Goal: Find specific page/section: Find specific page/section

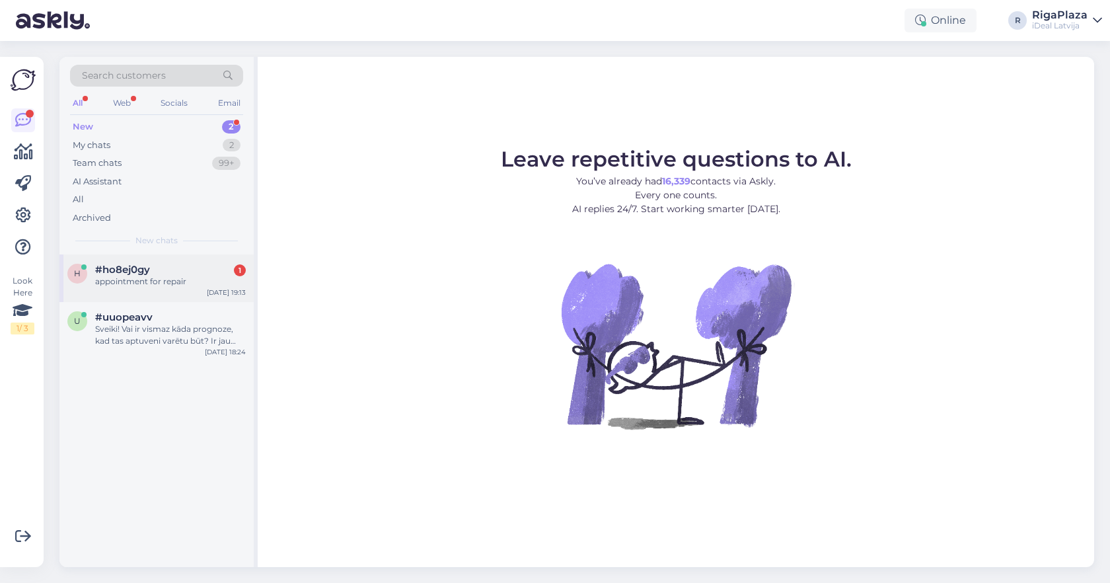
click at [175, 254] on div "h #ho8ej0gy 1 appointment for repair Sep 27 19:13" at bounding box center [156, 278] width 194 height 48
click at [229, 144] on div "2" at bounding box center [232, 145] width 18 height 13
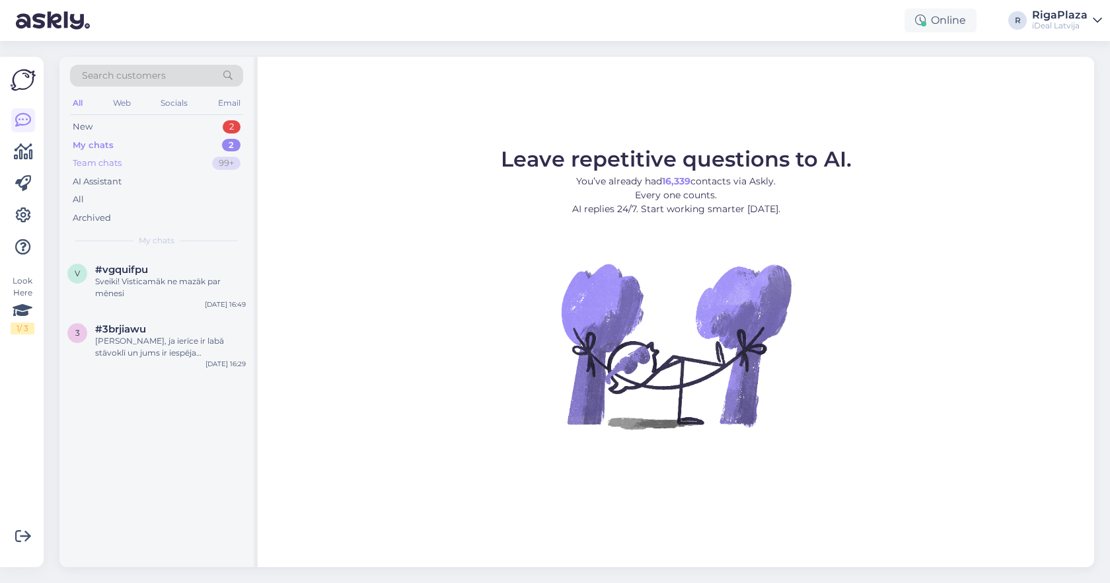
click at [225, 155] on div "Team chats 99+" at bounding box center [156, 163] width 173 height 19
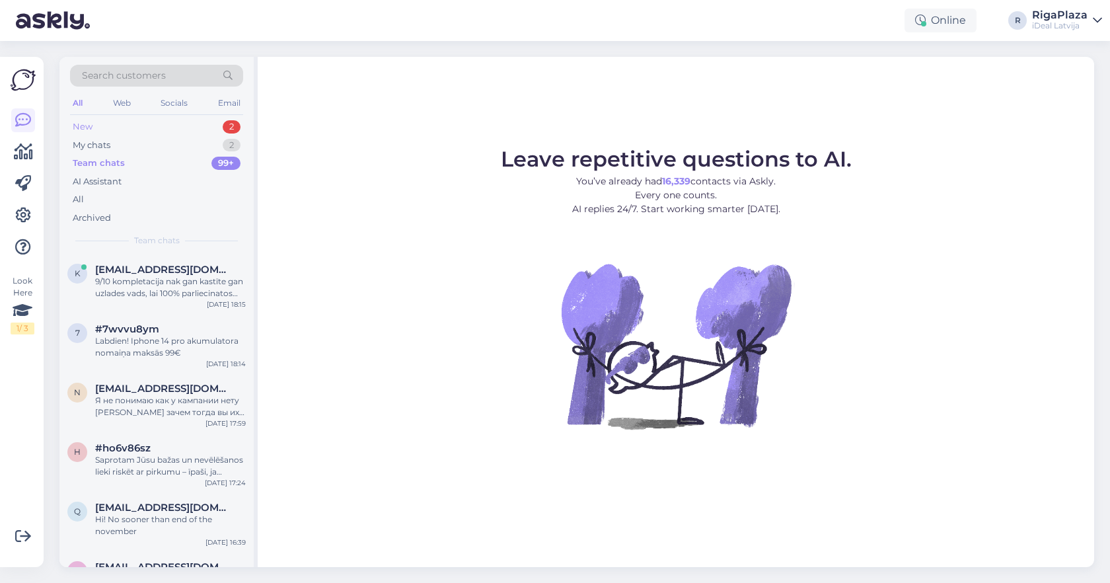
click at [219, 122] on div "New 2" at bounding box center [156, 127] width 173 height 19
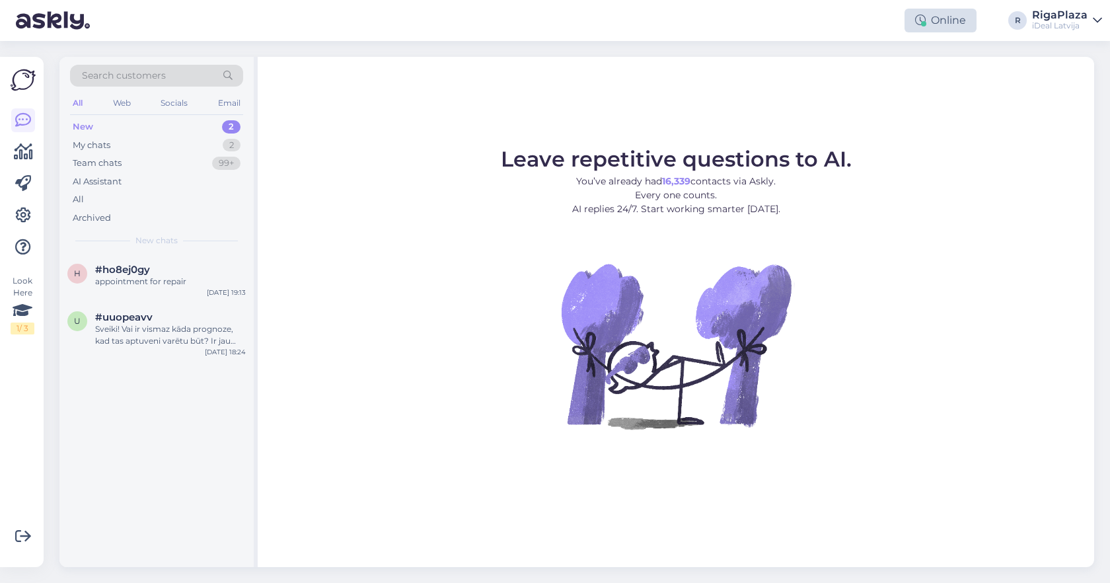
click at [949, 28] on div "Online" at bounding box center [941, 21] width 72 height 24
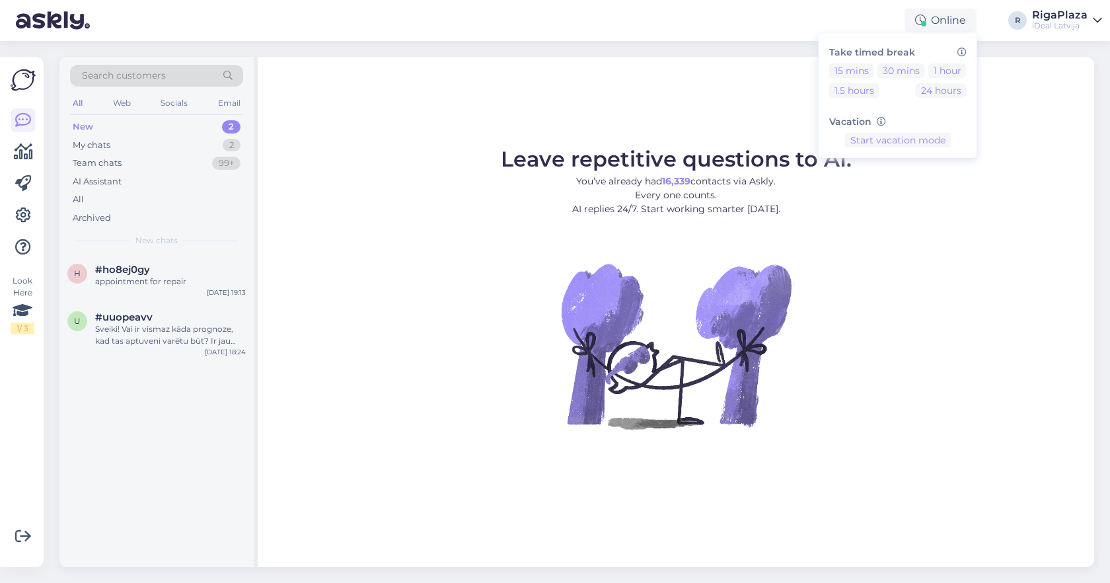
click at [880, 18] on div "Online Take timed break 15 mins 30 mins 1 hour 1.5 hours 24 hours Vacation Star…" at bounding box center [555, 20] width 1110 height 41
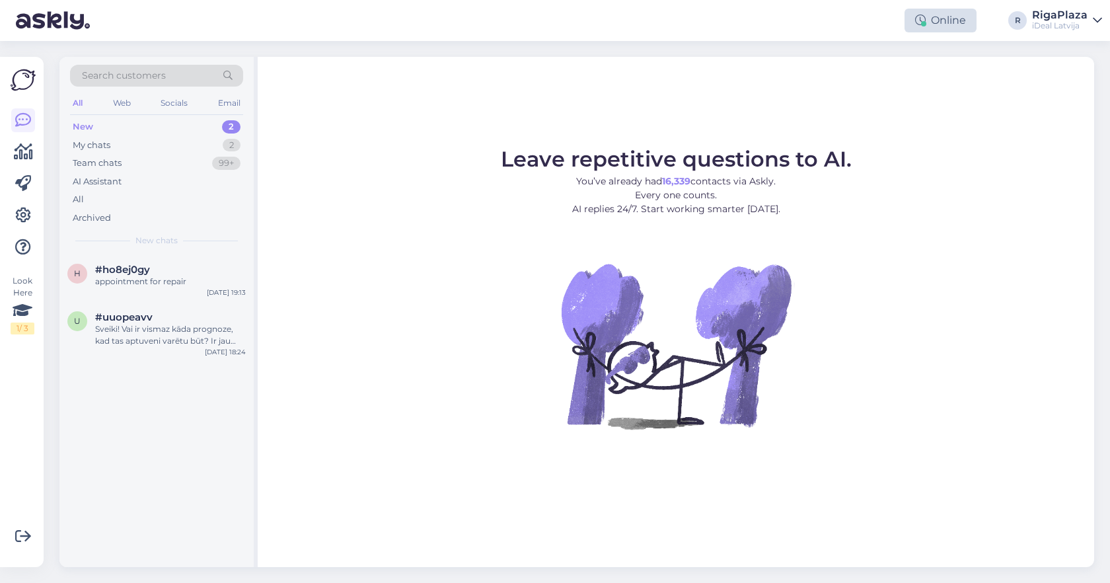
click at [915, 18] on div "Online" at bounding box center [941, 21] width 72 height 24
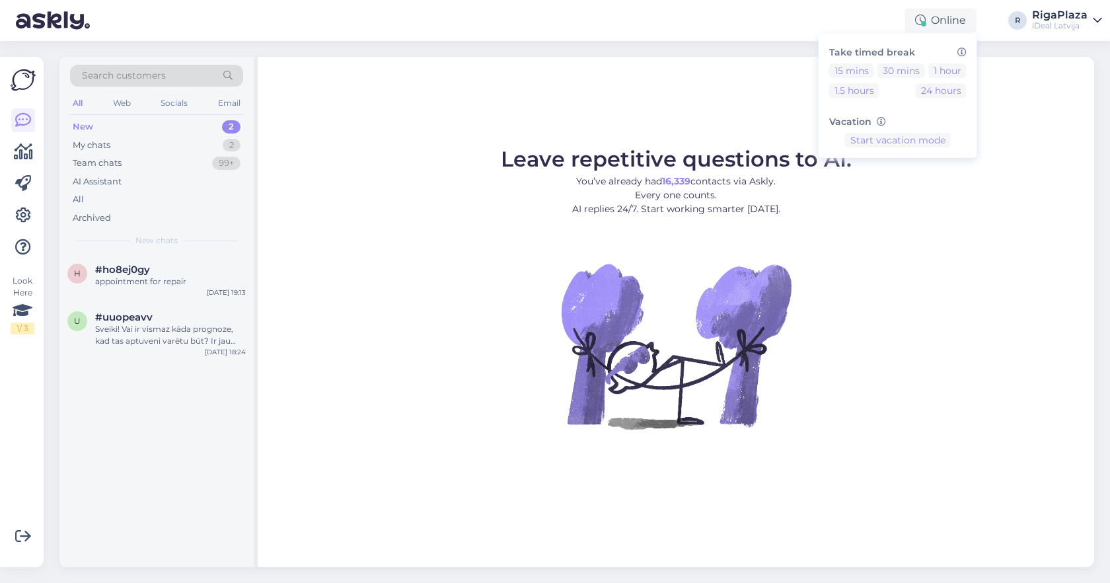
click at [847, 26] on div "Online Take timed break 15 mins 30 mins 1 hour 1.5 hours 24 hours Vacation Star…" at bounding box center [555, 20] width 1110 height 41
click at [980, 30] on div "Online Take timed break 15 mins 30 mins 1 hour 1.5 hours 24 hours Vacation Star…" at bounding box center [555, 20] width 1110 height 41
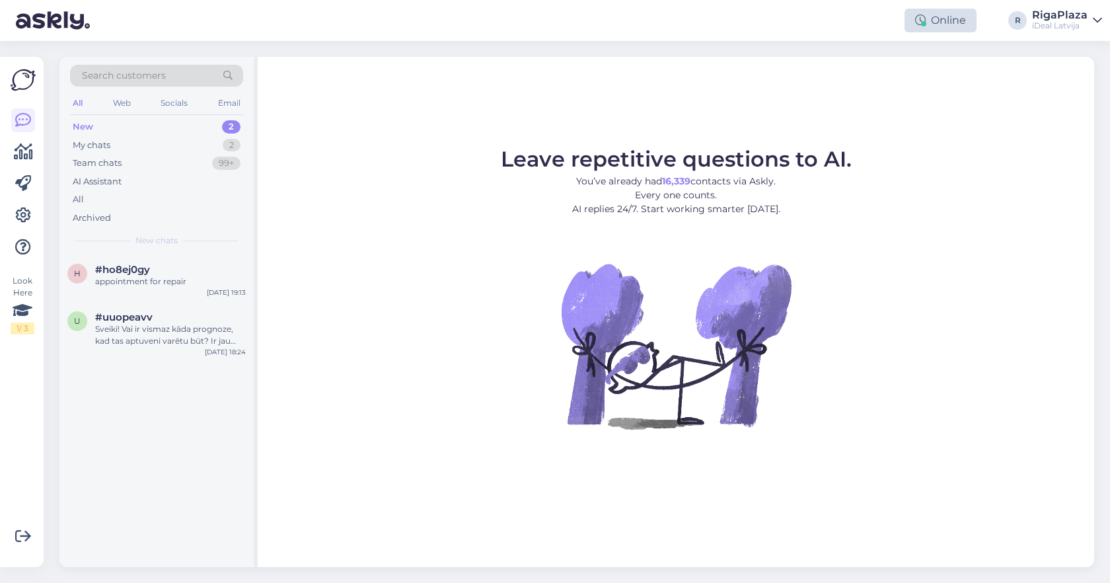
click at [973, 28] on div "Online" at bounding box center [941, 21] width 72 height 24
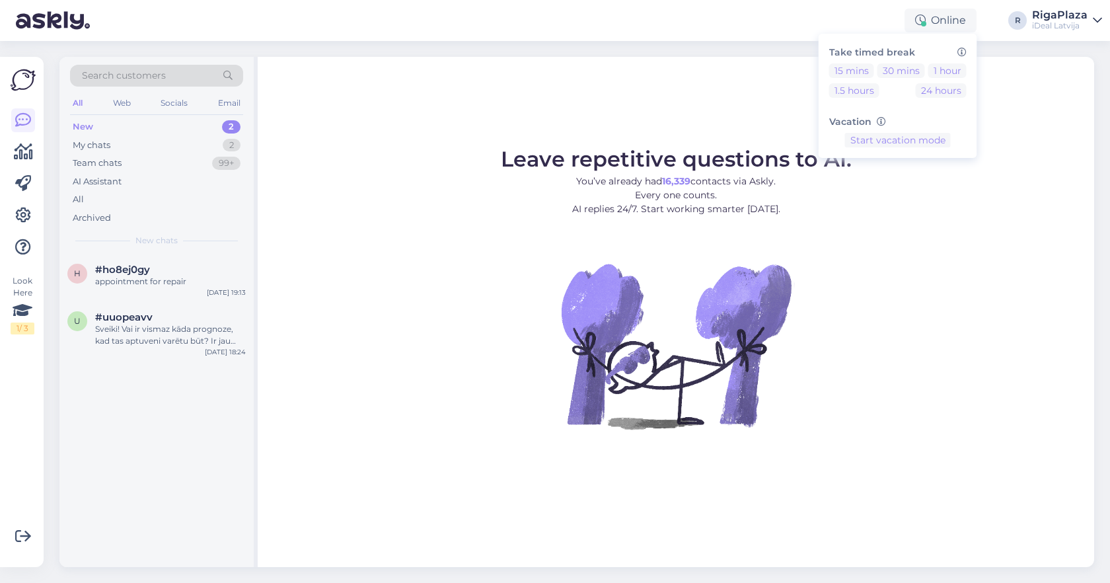
click at [812, 27] on div "Online Take timed break 15 mins 30 mins 1 hour 1.5 hours 24 hours Vacation Star…" at bounding box center [555, 20] width 1110 height 41
click at [1050, 26] on div "iDeal Latvija" at bounding box center [1060, 25] width 56 height 11
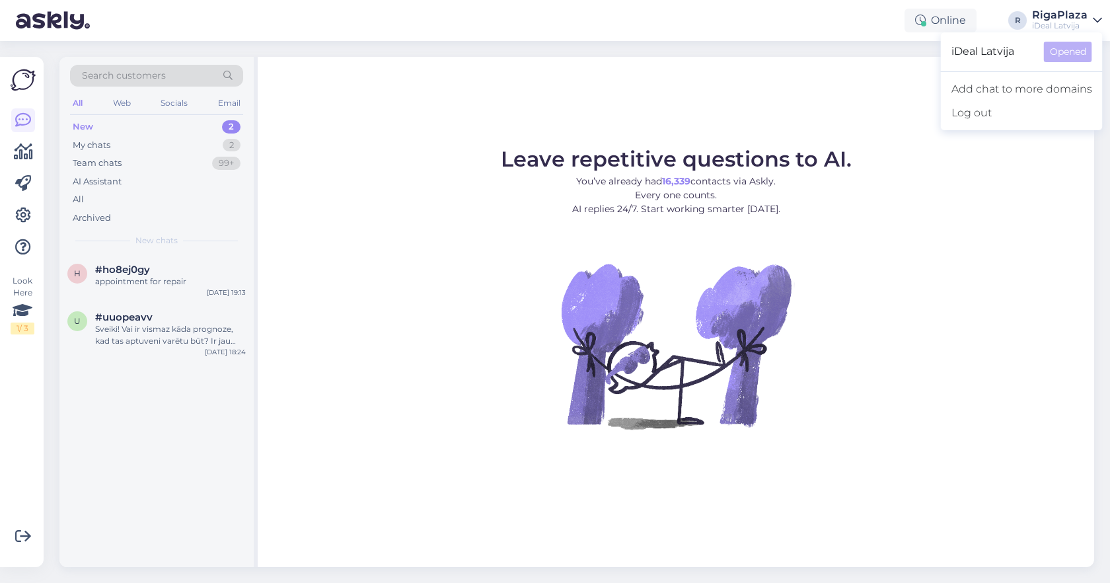
click at [843, 94] on div "Leave repetitive questions to AI. You’ve already had 16,339 contacts via Askly.…" at bounding box center [676, 312] width 837 height 510
click at [73, 34] on img at bounding box center [53, 20] width 74 height 41
click at [58, 19] on img at bounding box center [53, 20] width 74 height 41
click at [13, 83] on img at bounding box center [23, 79] width 25 height 25
click at [19, 144] on icon at bounding box center [23, 152] width 19 height 16
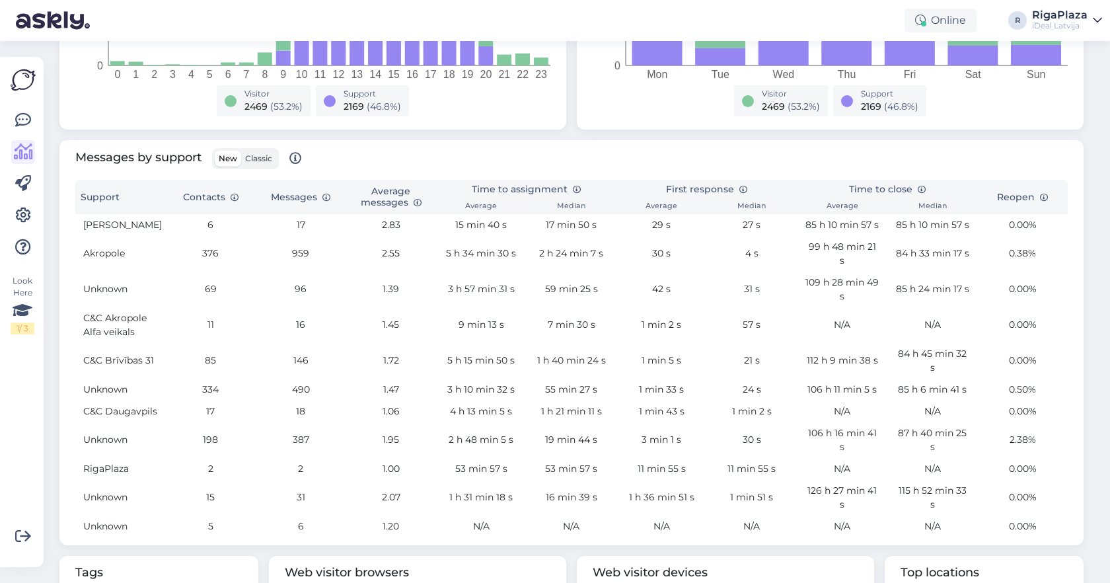
scroll to position [364, 0]
click at [260, 155] on span "Classic" at bounding box center [258, 157] width 27 height 10
click at [241, 149] on input "Classic" at bounding box center [241, 149] width 0 height 0
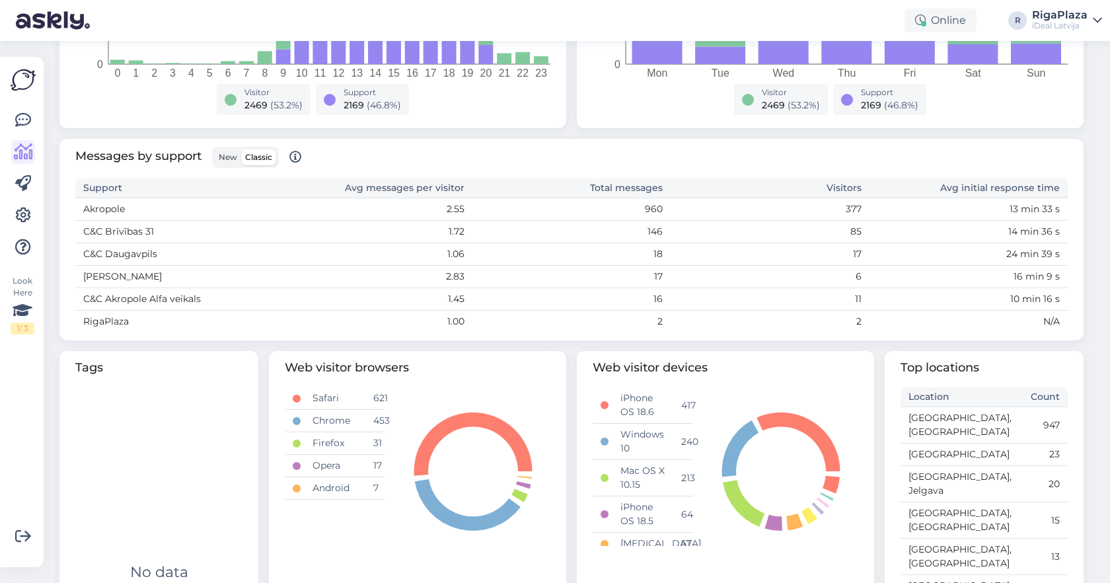
click at [222, 156] on span "New" at bounding box center [228, 157] width 19 height 10
click at [215, 149] on input "New" at bounding box center [215, 149] width 0 height 0
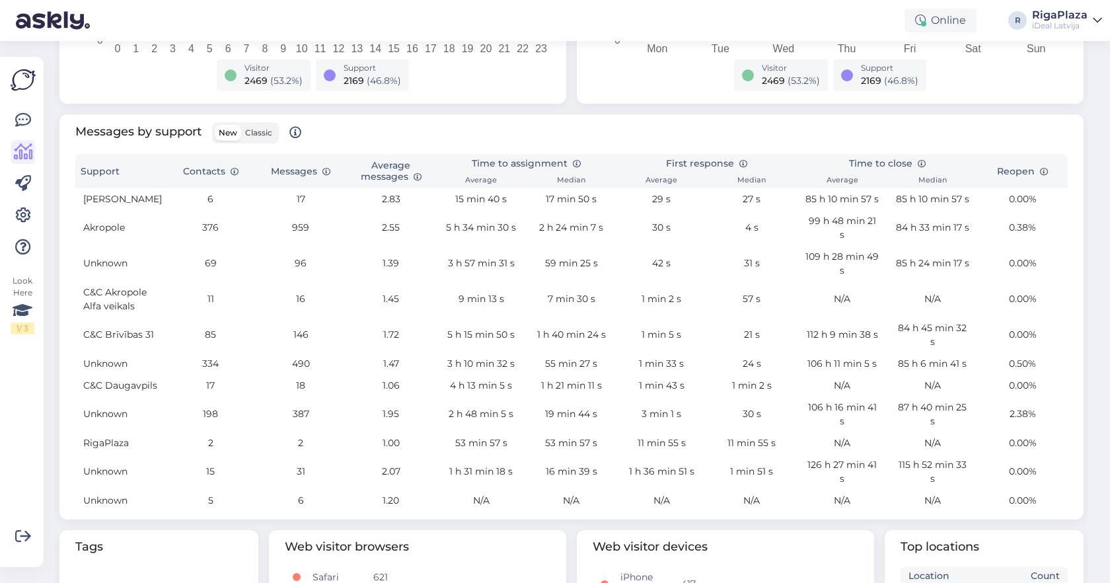
scroll to position [388, 0]
click at [20, 116] on icon at bounding box center [23, 120] width 16 height 16
